Goal: Obtain resource: Download file/media

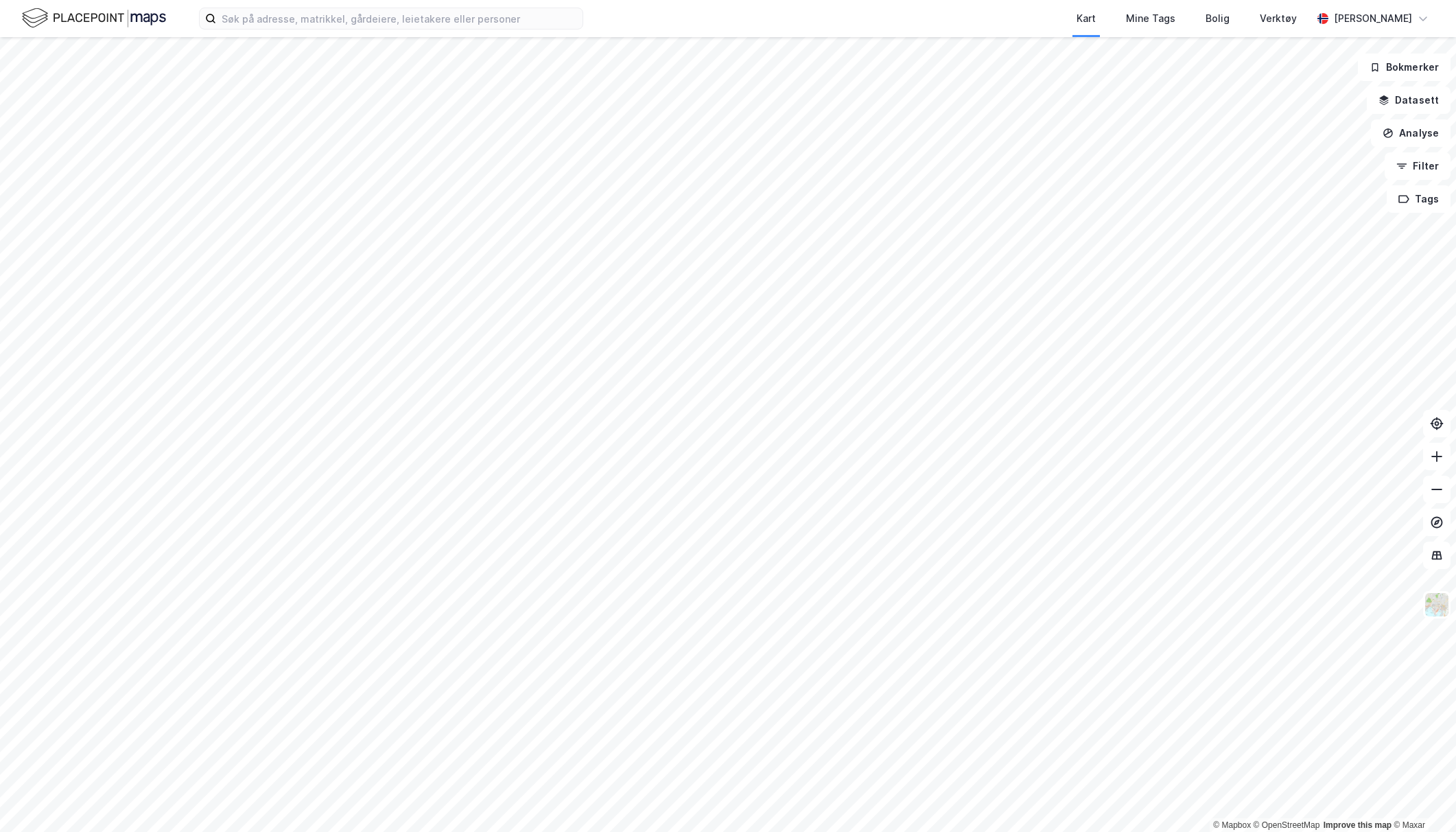
click at [133, 23] on img at bounding box center [94, 18] width 144 height 24
click at [260, 22] on input at bounding box center [399, 18] width 366 height 20
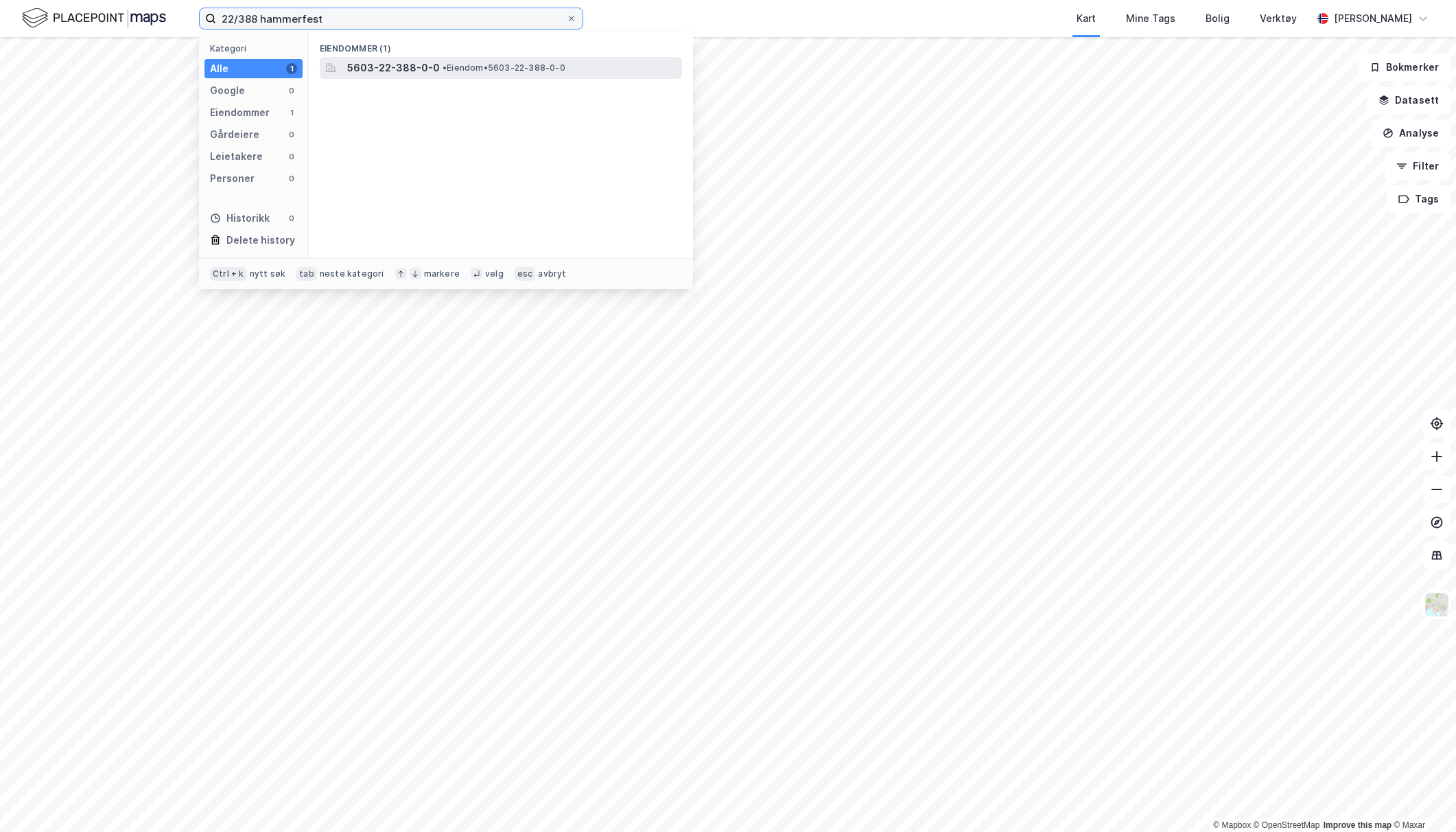
type input "22/388 hammerfest"
click at [456, 68] on span "• Eiendom • 5603-22-388-0-0" at bounding box center [504, 68] width 123 height 11
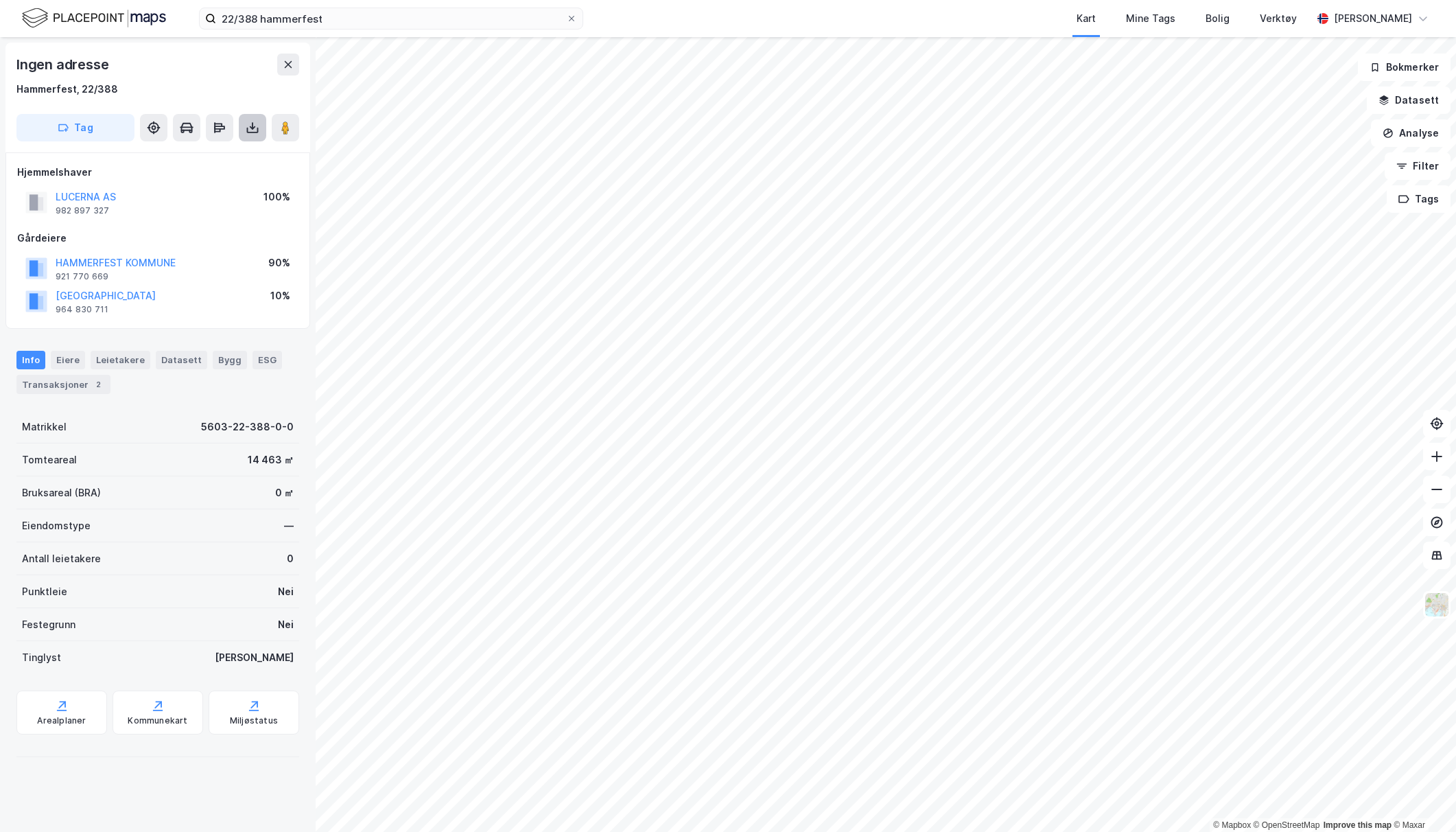
click at [246, 130] on icon at bounding box center [252, 128] width 14 height 14
click at [204, 151] on div "Last ned grunnbok" at bounding box center [185, 155] width 80 height 11
